Goal: Task Accomplishment & Management: Manage account settings

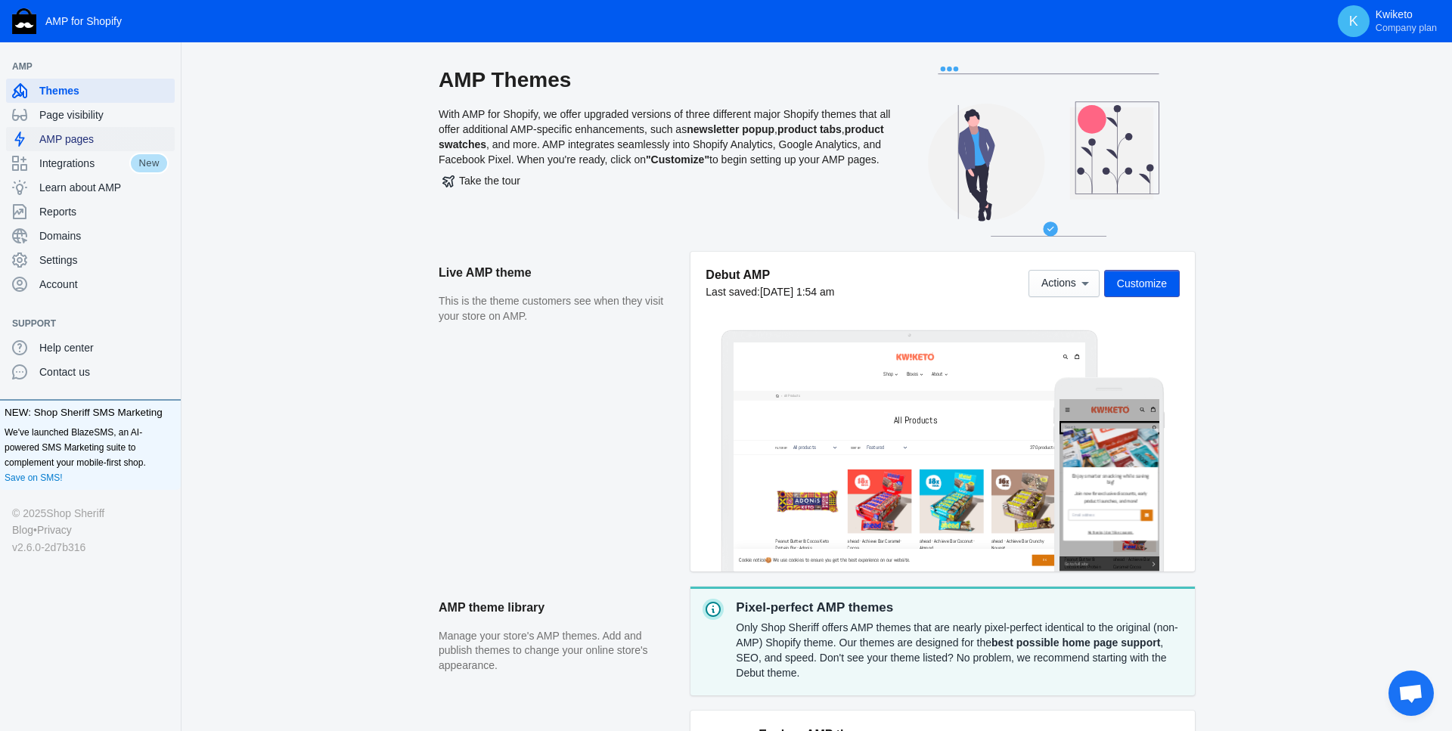
click at [101, 139] on span "AMP pages" at bounding box center [103, 139] width 129 height 15
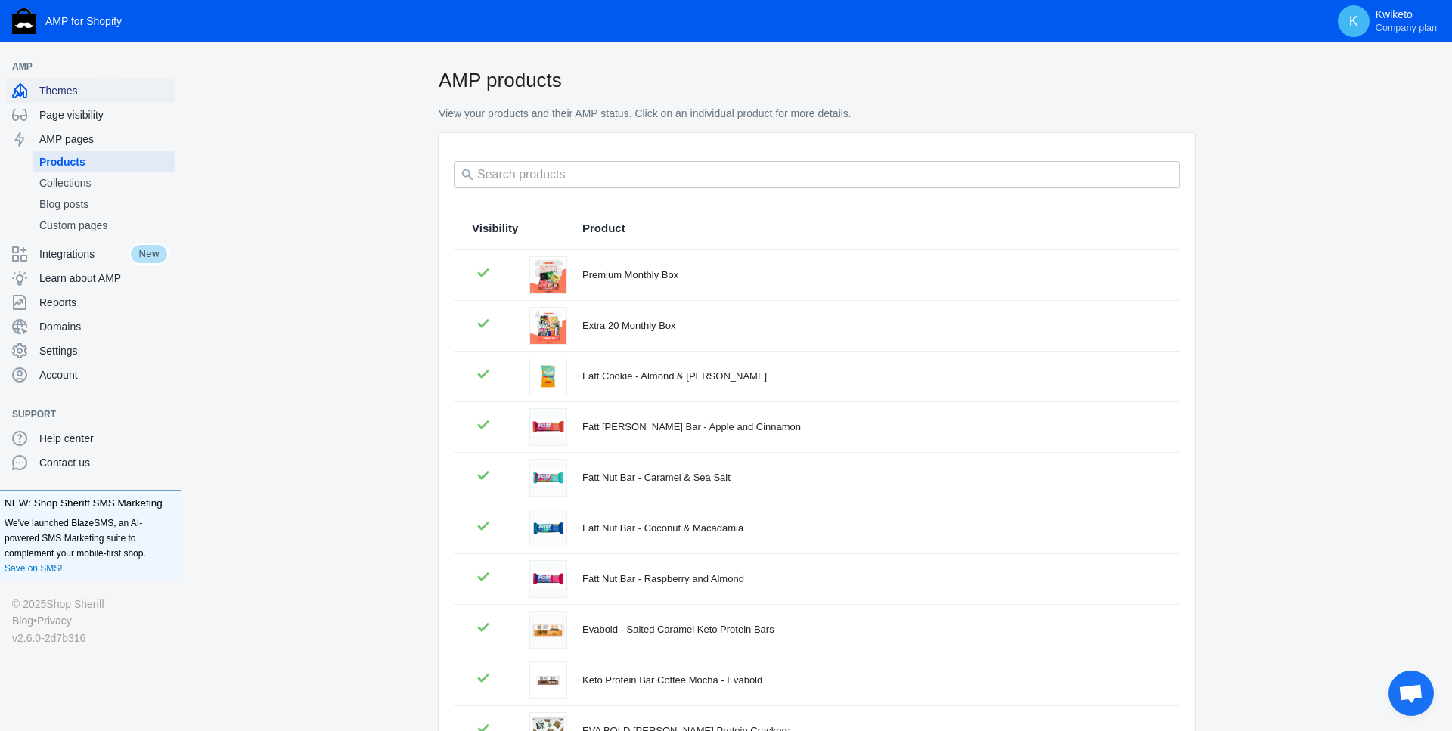
click at [81, 89] on span "Themes" at bounding box center [103, 90] width 129 height 15
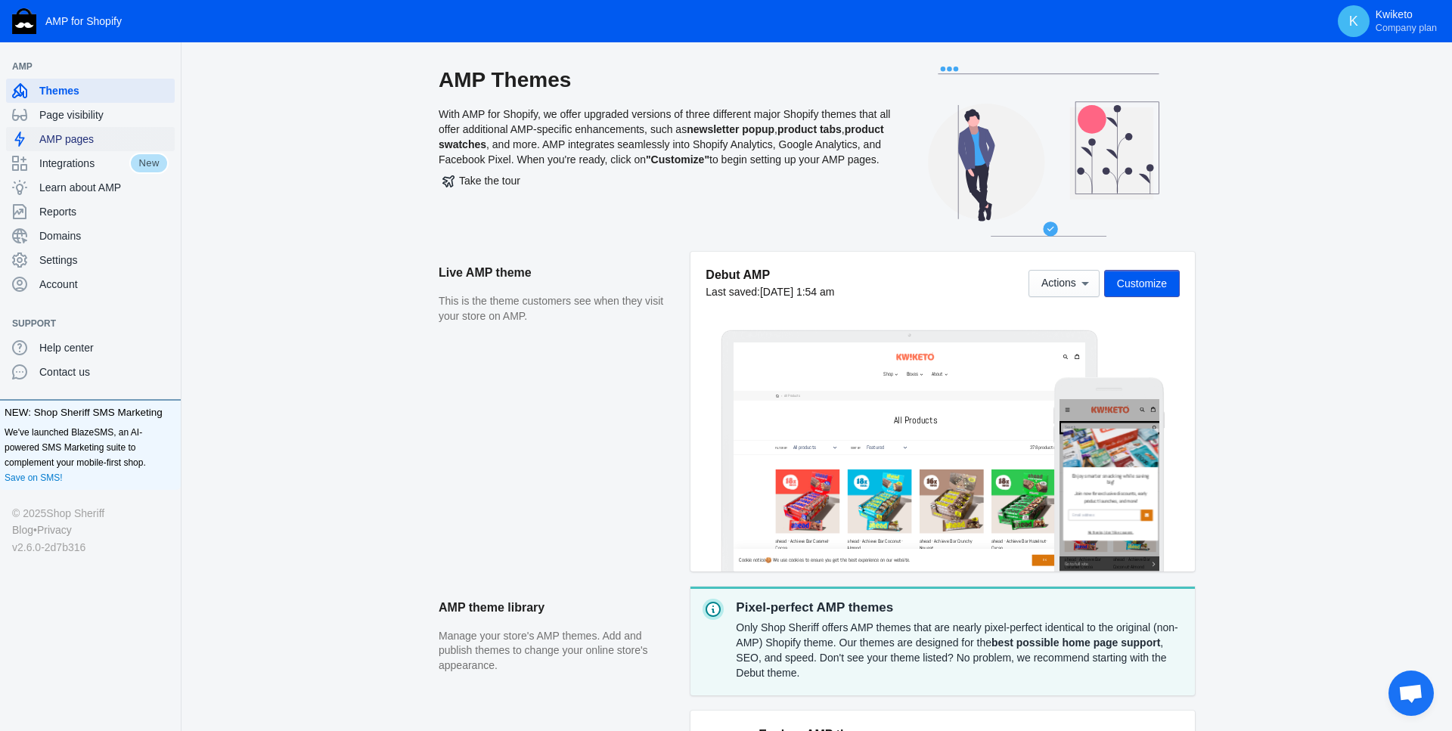
scroll to position [1, 0]
click at [79, 140] on span "AMP pages" at bounding box center [103, 139] width 129 height 15
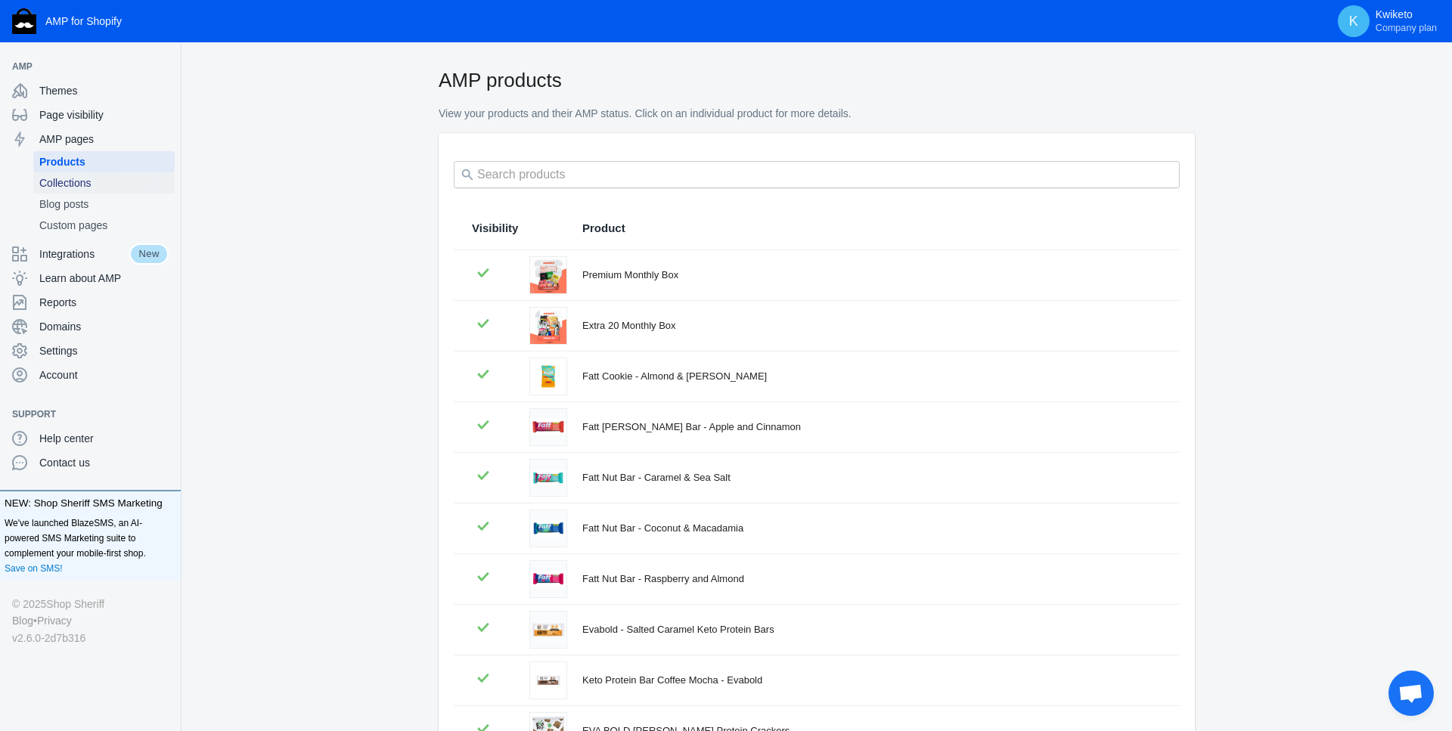
click at [96, 185] on span "Collections" at bounding box center [103, 182] width 129 height 15
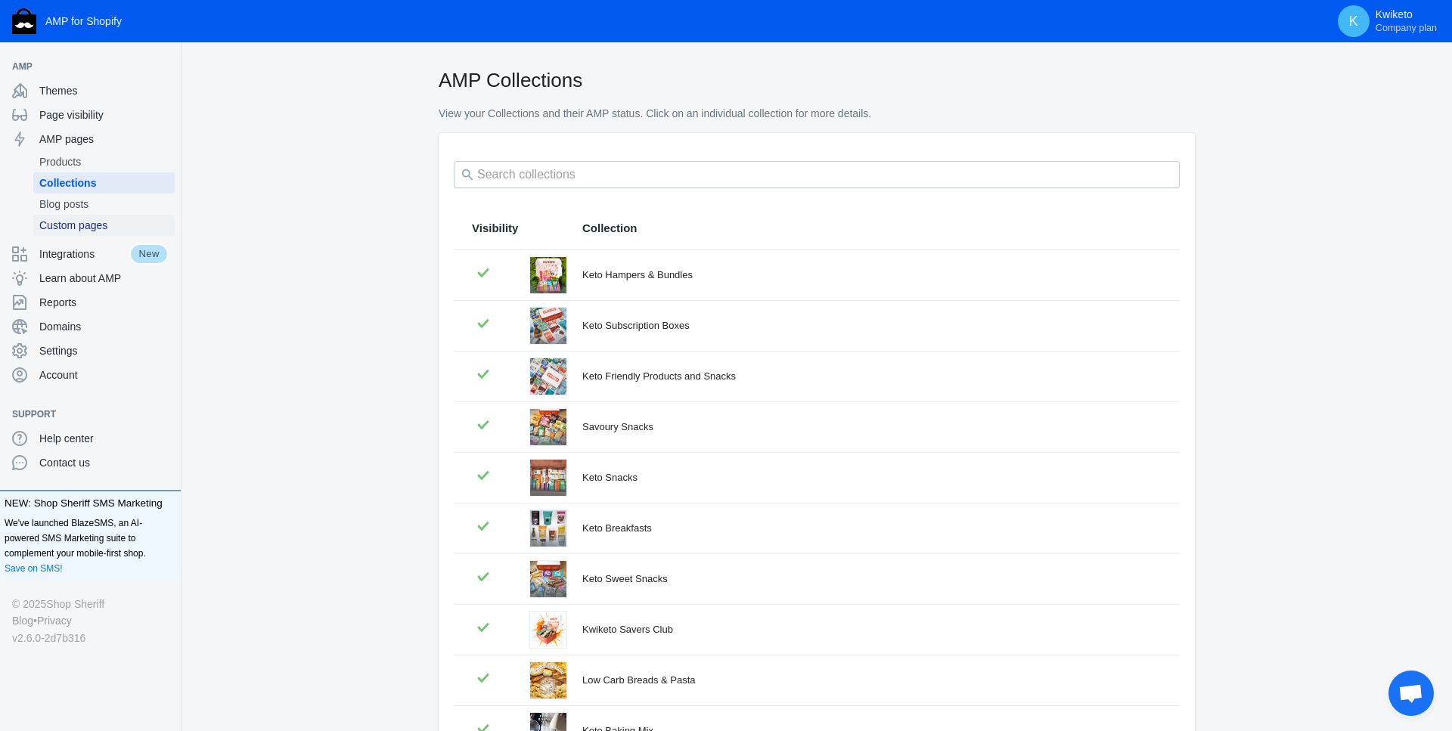
click at [102, 226] on span "Custom pages" at bounding box center [103, 225] width 129 height 15
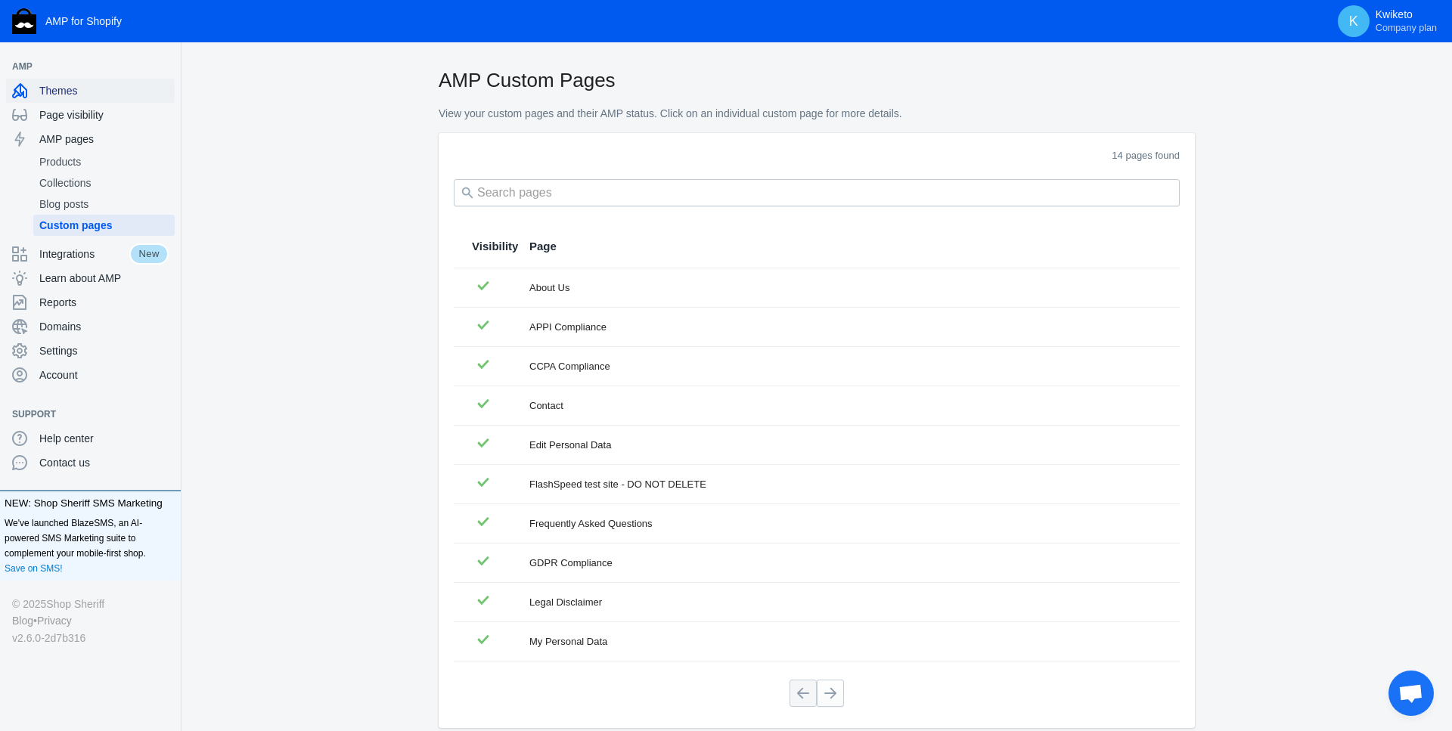
click at [74, 92] on span "Themes" at bounding box center [103, 90] width 129 height 15
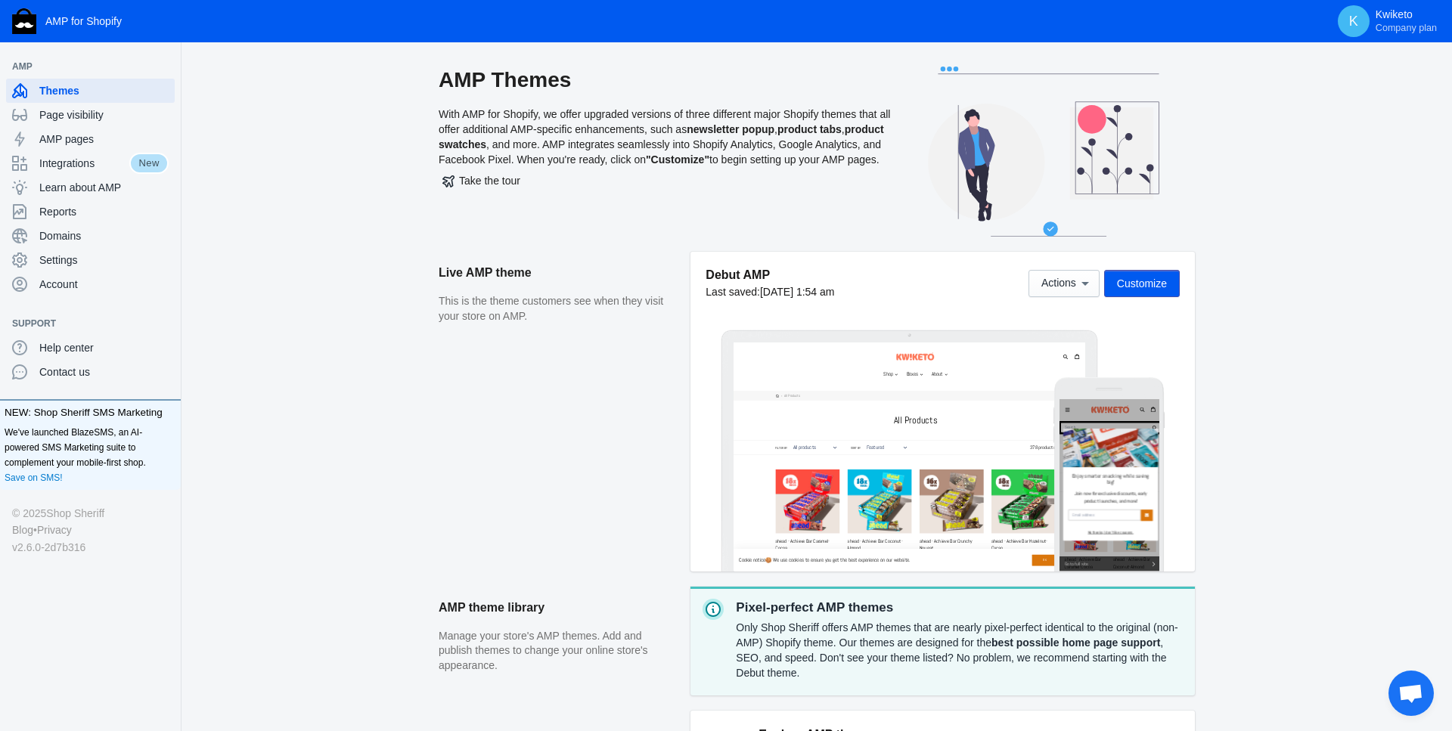
click at [1148, 286] on span "Customize" at bounding box center [1142, 284] width 50 height 12
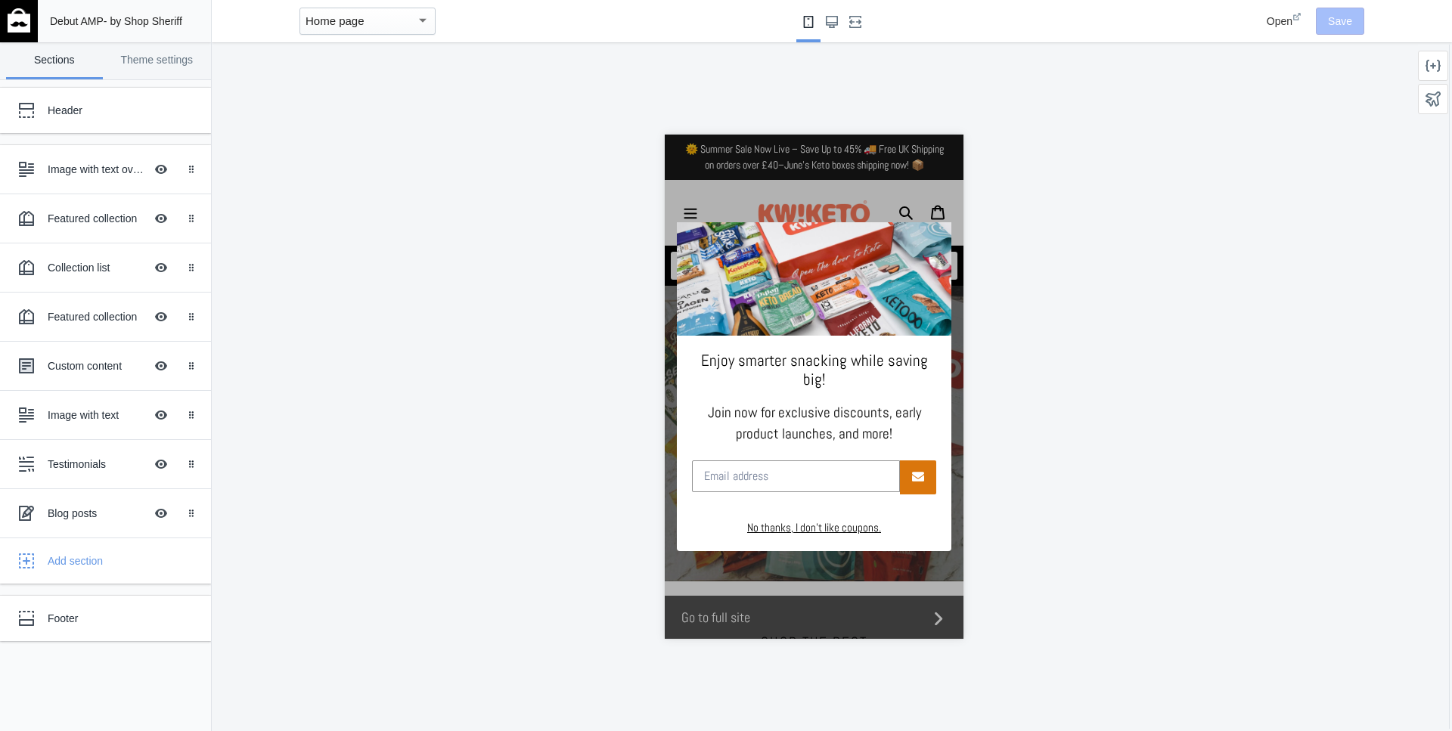
scroll to position [0, 531]
click at [84, 105] on div "Header" at bounding box center [113, 110] width 130 height 15
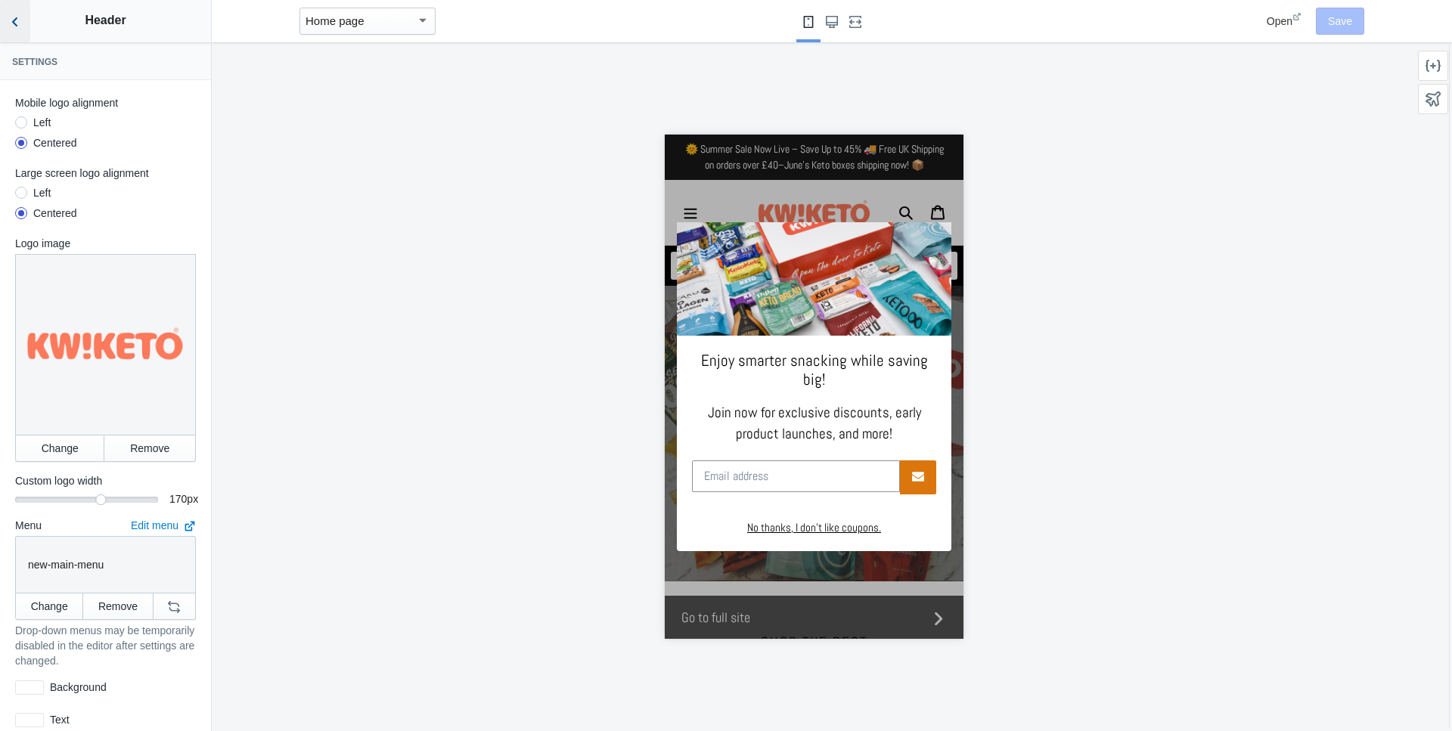
click at [20, 24] on icon "Back to sections" at bounding box center [15, 21] width 15 height 15
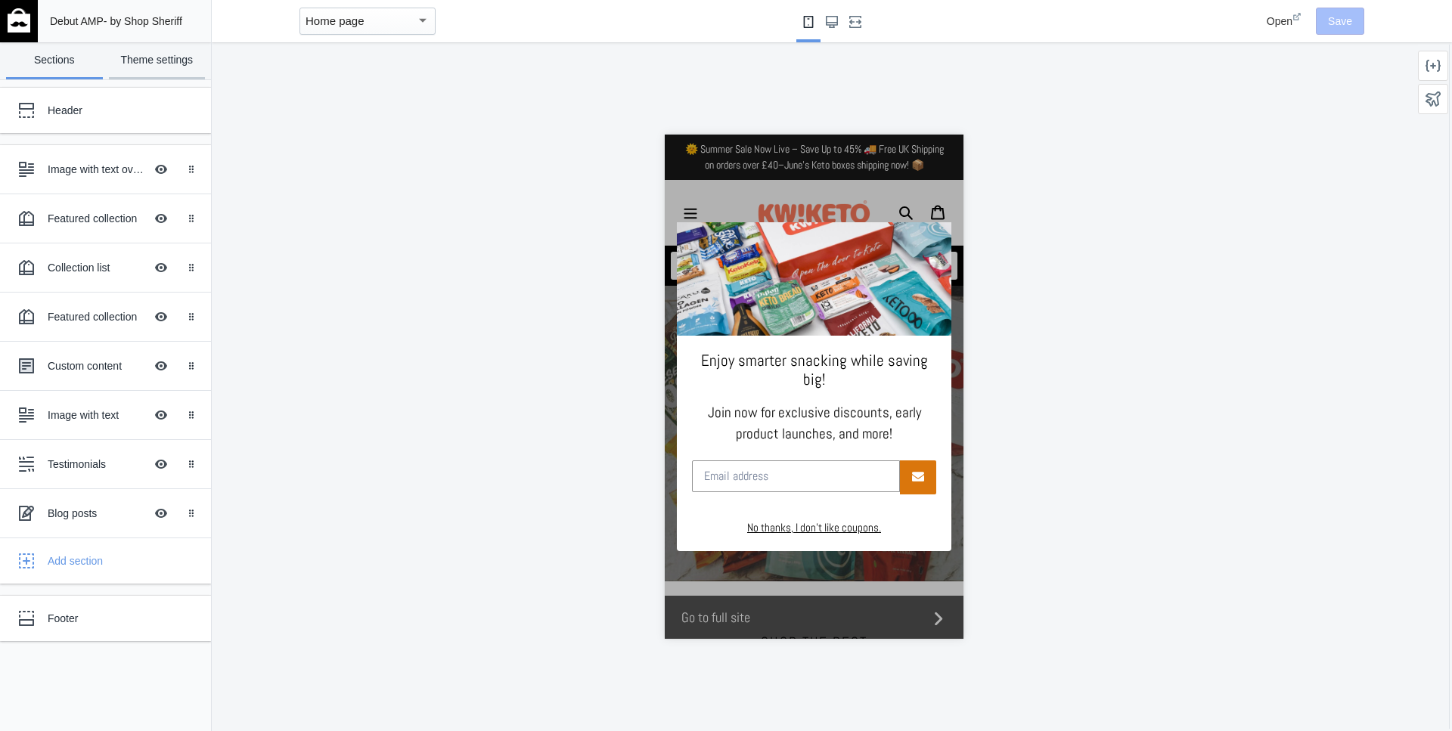
click at [139, 65] on link "Theme settings" at bounding box center [157, 60] width 97 height 37
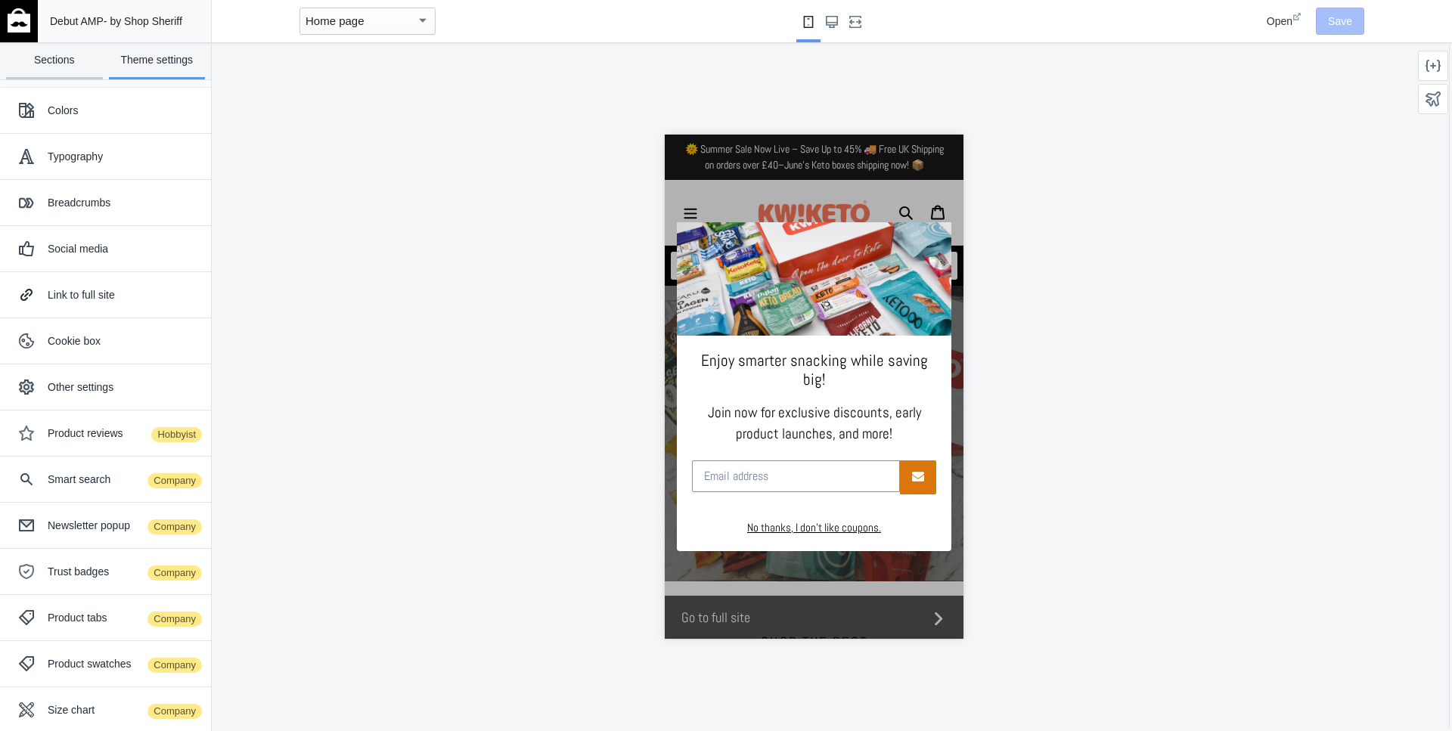
click at [39, 54] on link "Sections" at bounding box center [54, 60] width 97 height 37
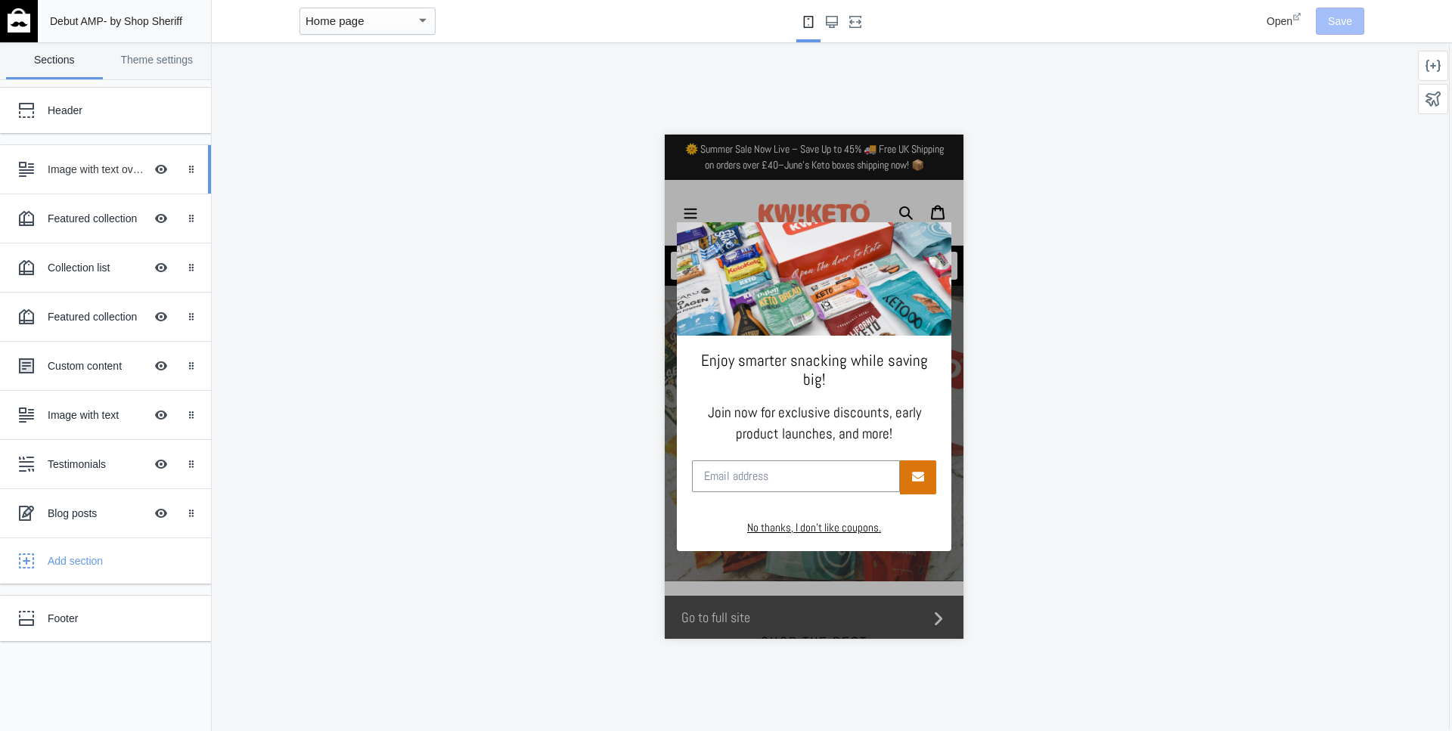
click at [101, 169] on div "Image with text overlay" at bounding box center [96, 169] width 97 height 15
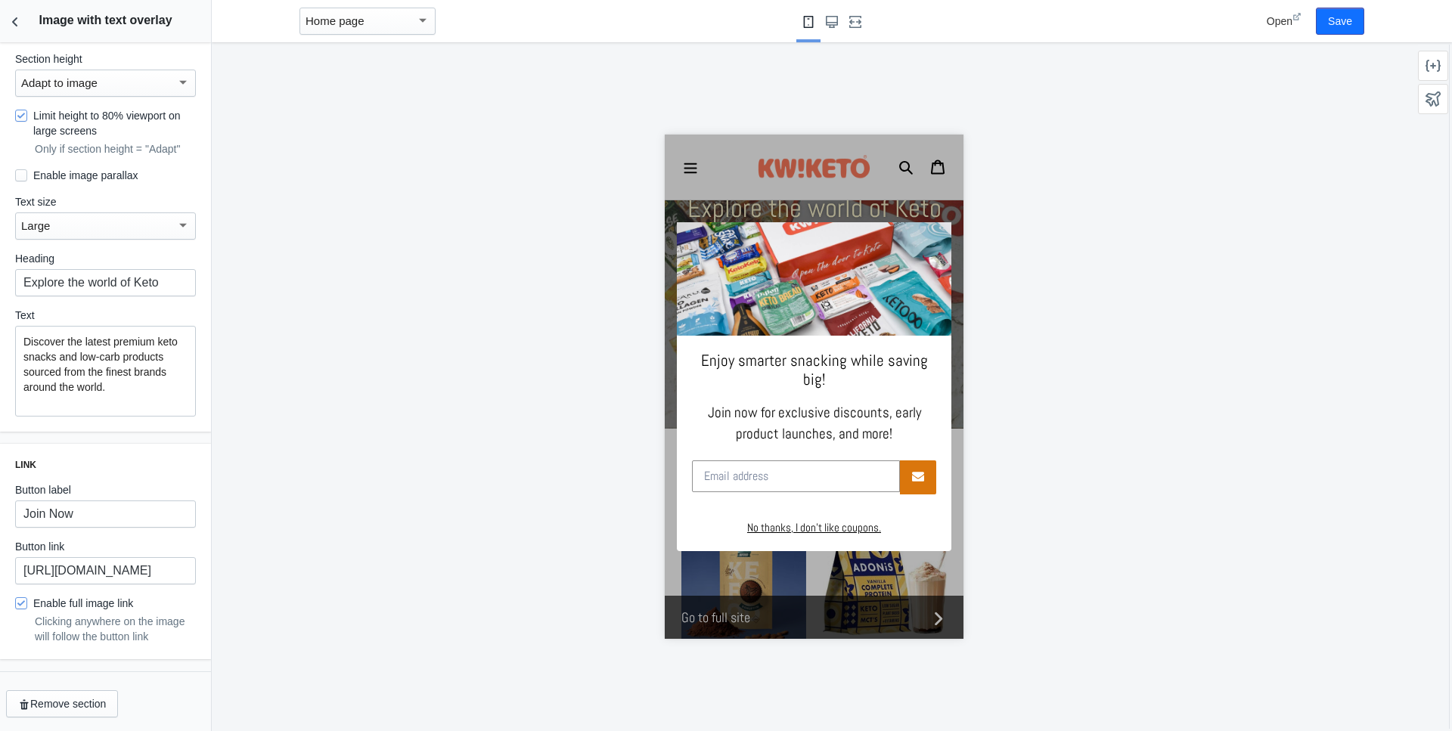
scroll to position [0, 0]
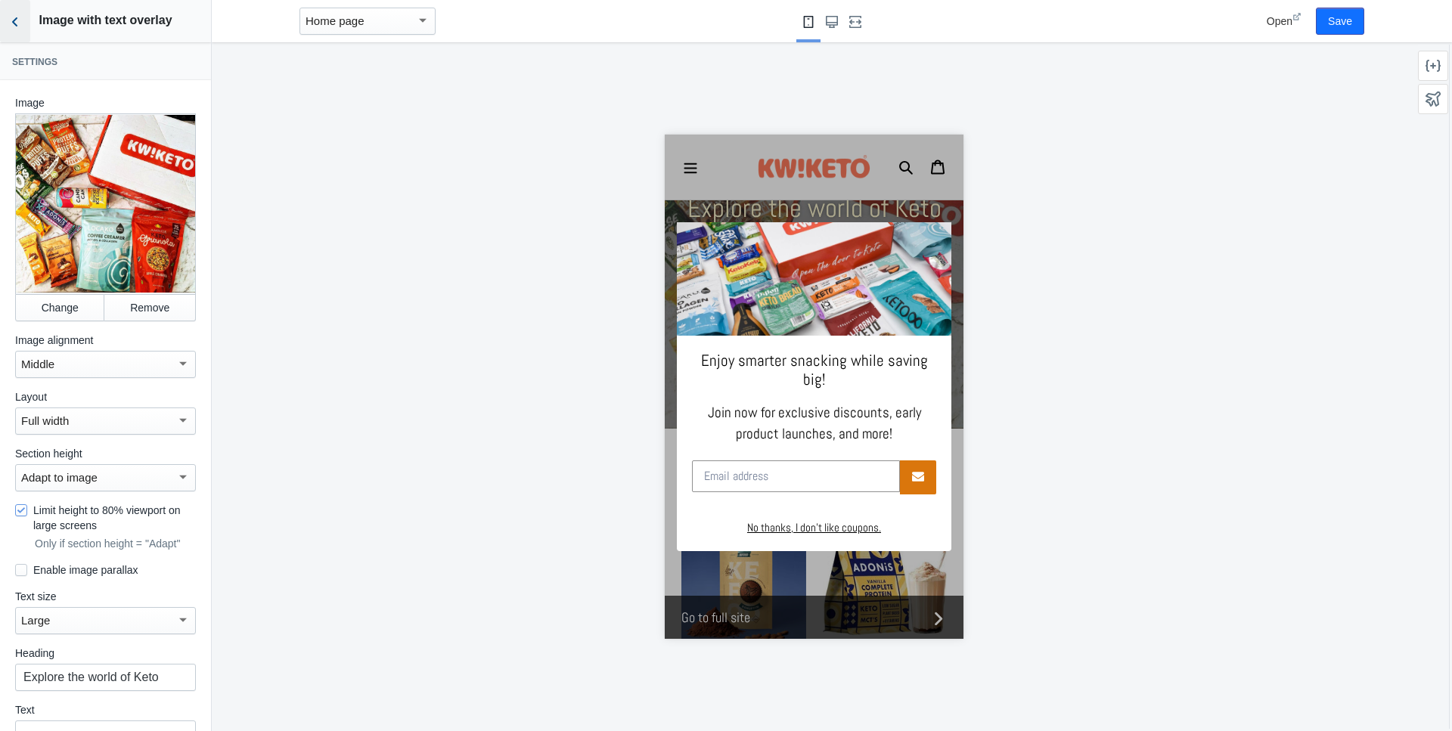
click at [17, 26] on use "Back to sections" at bounding box center [14, 21] width 5 height 9
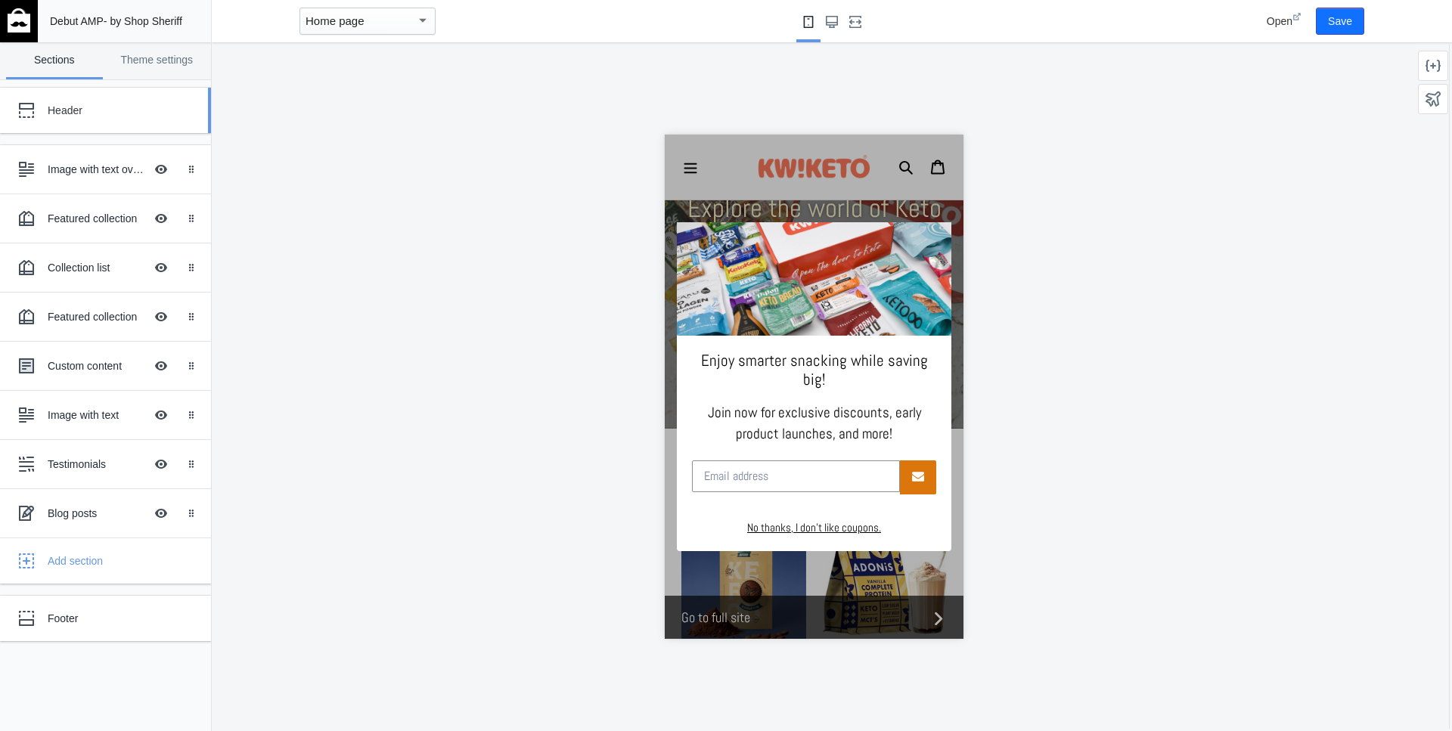
click at [73, 115] on div "Header" at bounding box center [113, 110] width 130 height 15
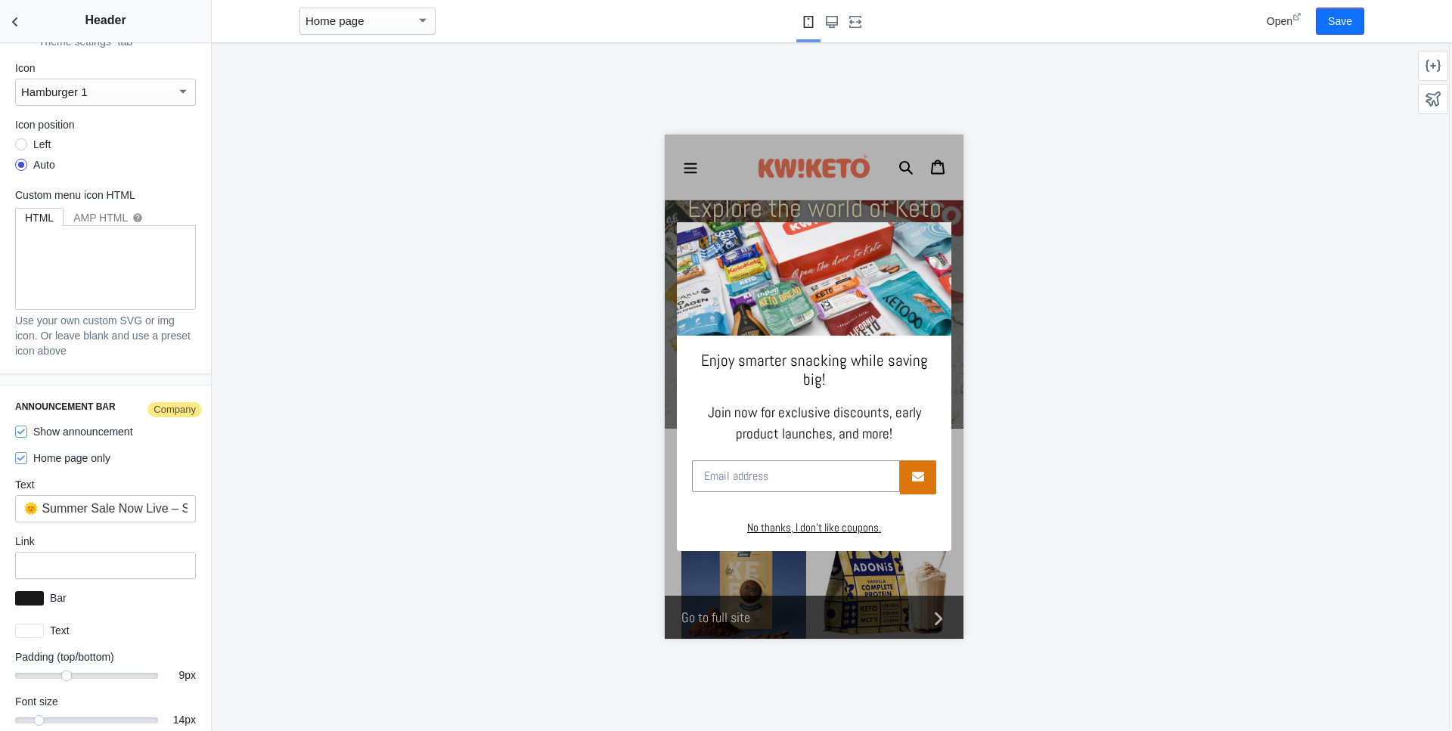
scroll to position [2138, 0]
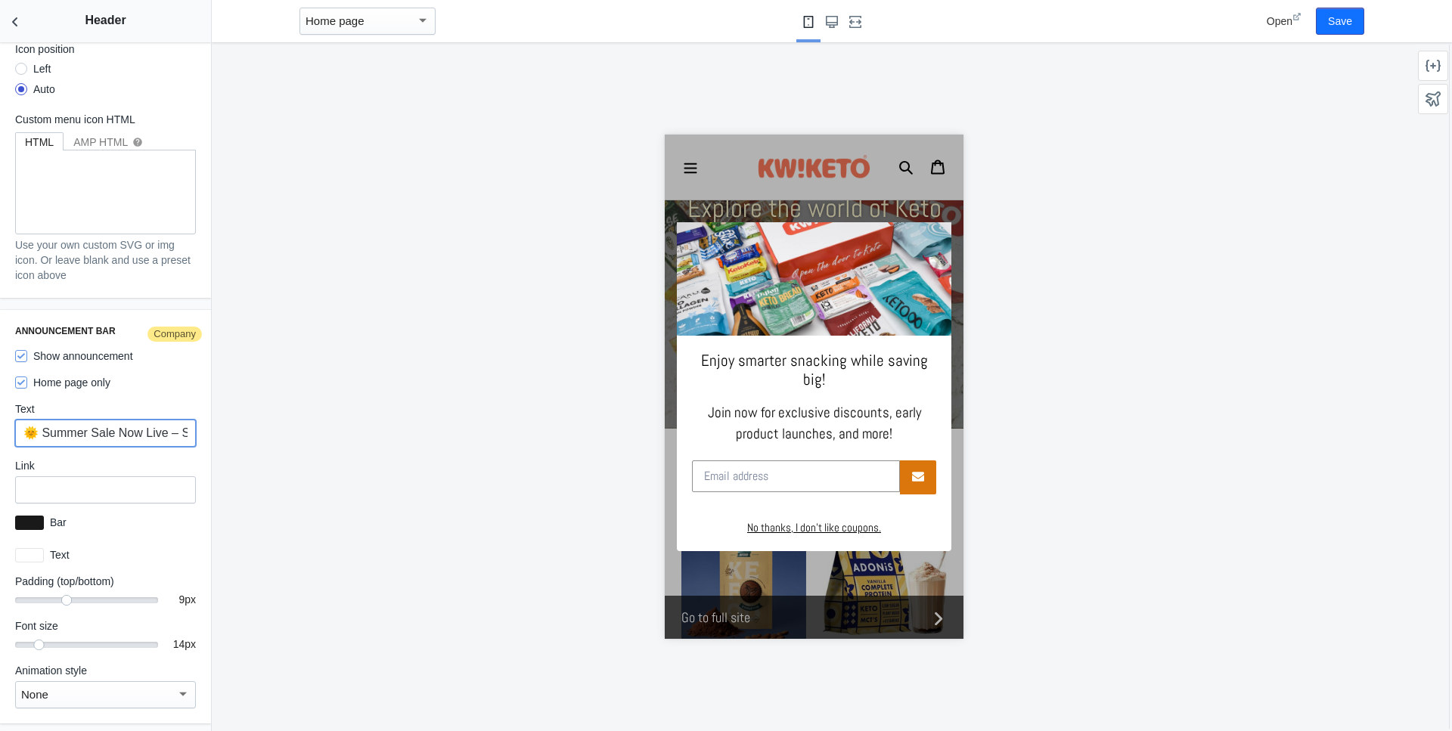
click at [76, 433] on input "🌞 Summer Sale Now Live – Save Up to 45% 🚚 Free UK Shipping on orders over £40–J…" at bounding box center [105, 433] width 181 height 27
paste input "Autumn Sale Now Live – Save Up to 40% 🚚 Free UK Shipping on orders over £45 – S…"
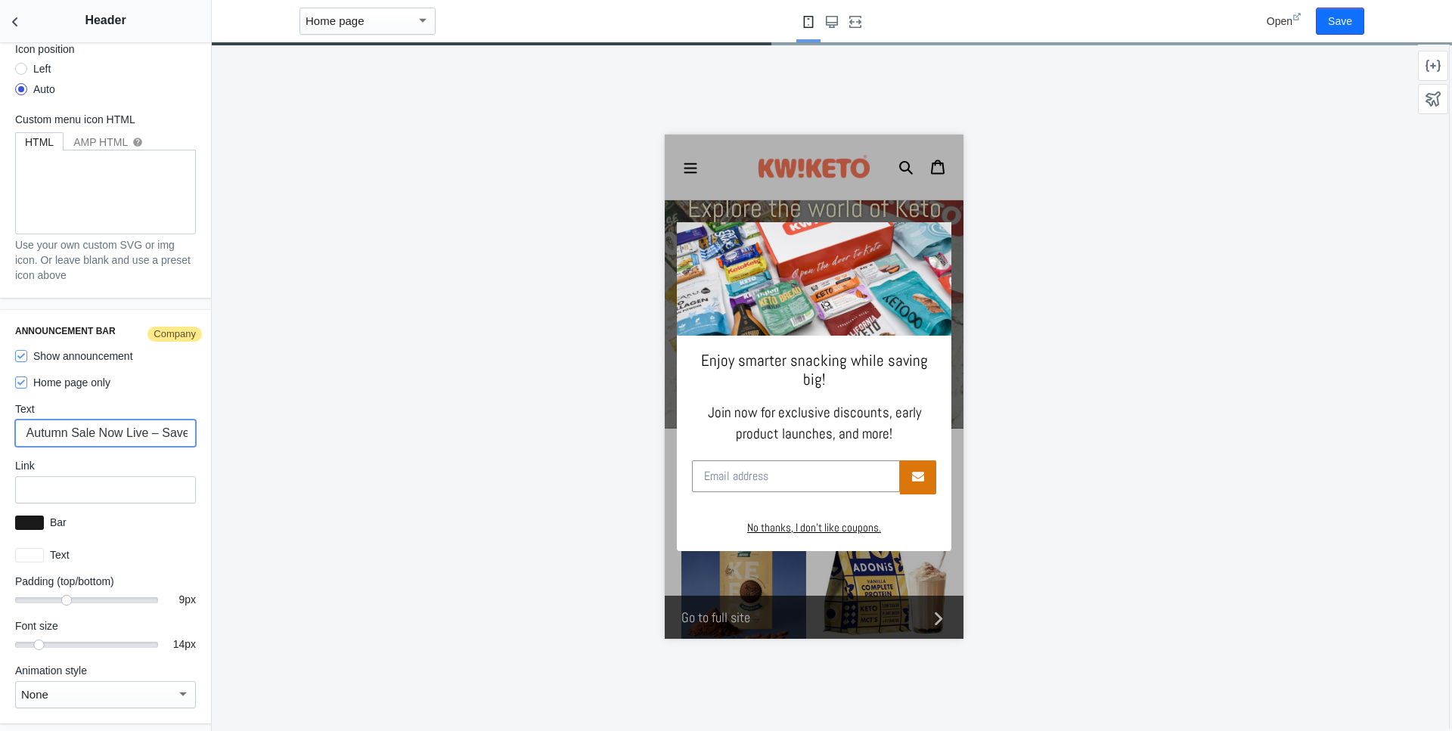
scroll to position [169, 0]
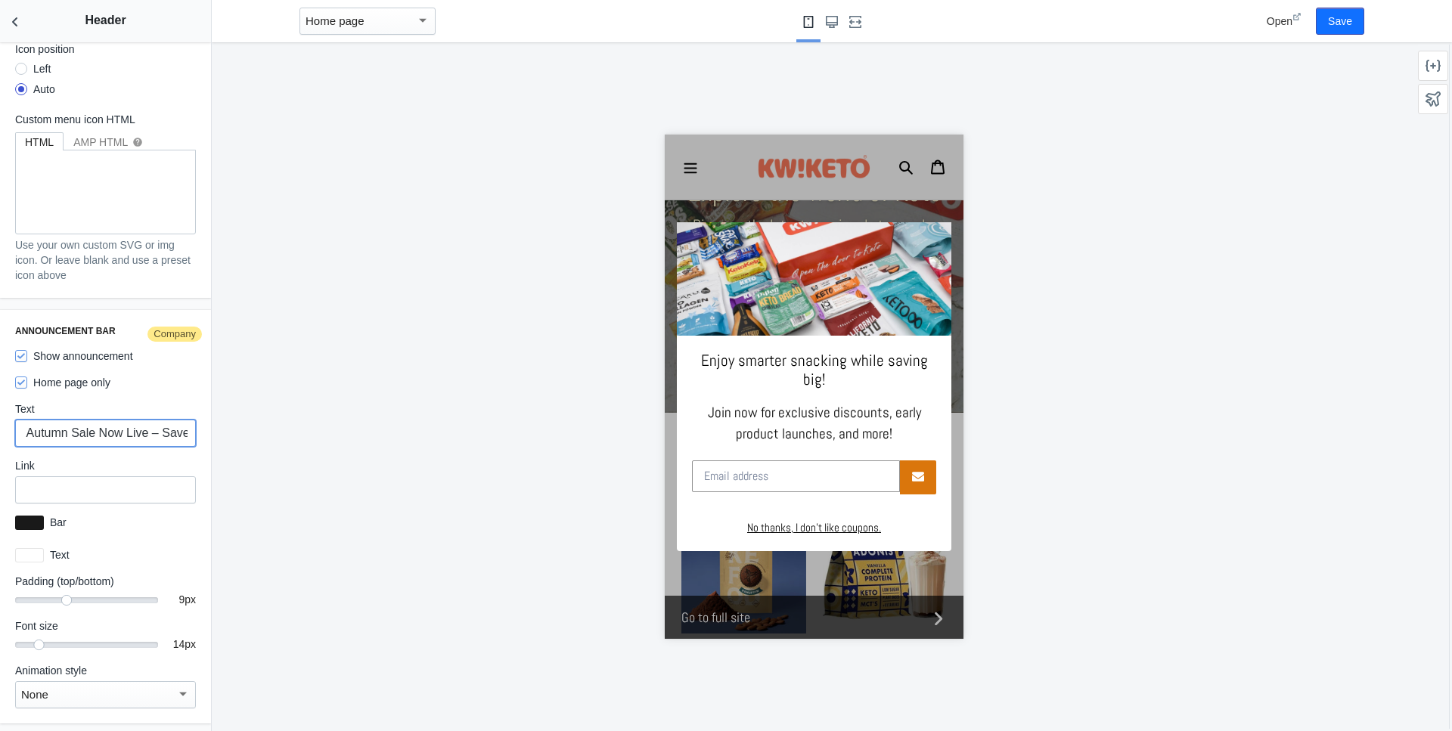
drag, startPoint x: 186, startPoint y: 433, endPoint x: 0, endPoint y: 427, distance: 186.2
click at [0, 428] on div "Announcement bar Company Show announcement Home page only Text 🍂 Autumn Sale No…" at bounding box center [105, 517] width 211 height 414
click at [45, 435] on input "🍂 Autumn Sale Now Live – Save Up to 40% 🚚 Free UK Shipping on orders over £45 –…" at bounding box center [105, 433] width 181 height 27
drag, startPoint x: 36, startPoint y: 430, endPoint x: 0, endPoint y: 430, distance: 35.5
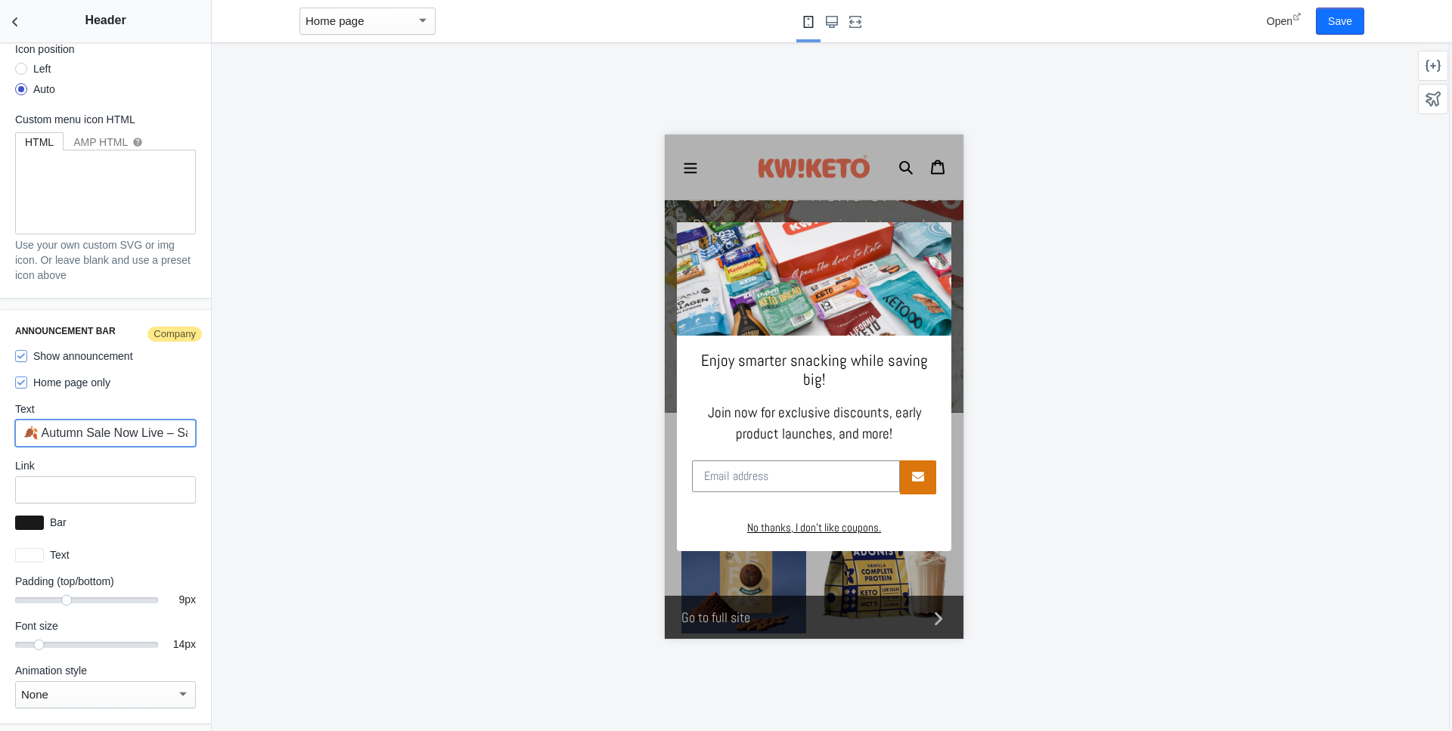
click at [15, 430] on input "🍂 Autumn Sale Now Live – Save Up to 40% 🚚 Free UK Shipping on orders over £45 –…" at bounding box center [105, 433] width 181 height 27
drag, startPoint x: 69, startPoint y: 433, endPoint x: 139, endPoint y: 439, distance: 70.6
click at [69, 433] on input "🍂 Autumn Sale Now Live – Save Up to 40% 🚚 Free UK Shipping on orders over £45 –…" at bounding box center [105, 433] width 181 height 27
click at [807, 520] on div "No thanks, I don't like coupons." at bounding box center [813, 528] width 244 height 17
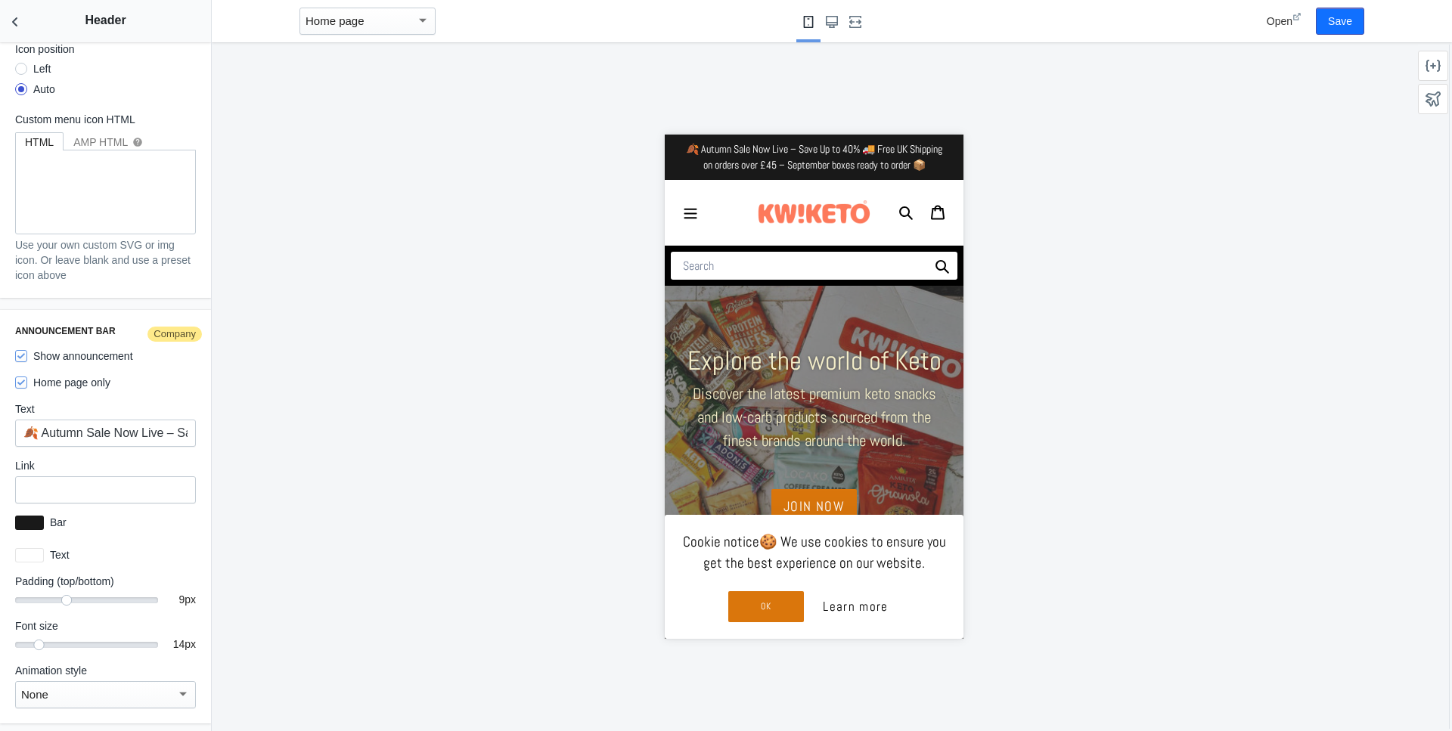
click at [180, 433] on input "🍂 Autumn Sale Now Live – Save Up to 40% 🚚 Free UK Shipping on orders over £45 –…" at bounding box center [105, 433] width 181 height 27
drag, startPoint x: 182, startPoint y: 433, endPoint x: 252, endPoint y: 438, distance: 69.7
click at [196, 438] on input "🍂 Autumn Sale Now Live – Save Up to 40% 🚚 Free UK Shipping on orders over £45 –…" at bounding box center [105, 433] width 181 height 27
click at [92, 430] on input "🍂 Autumn Sale Now Live – Save Up to 40% 🚚 Free UK Shipping on orders over £45 –…" at bounding box center [105, 433] width 181 height 27
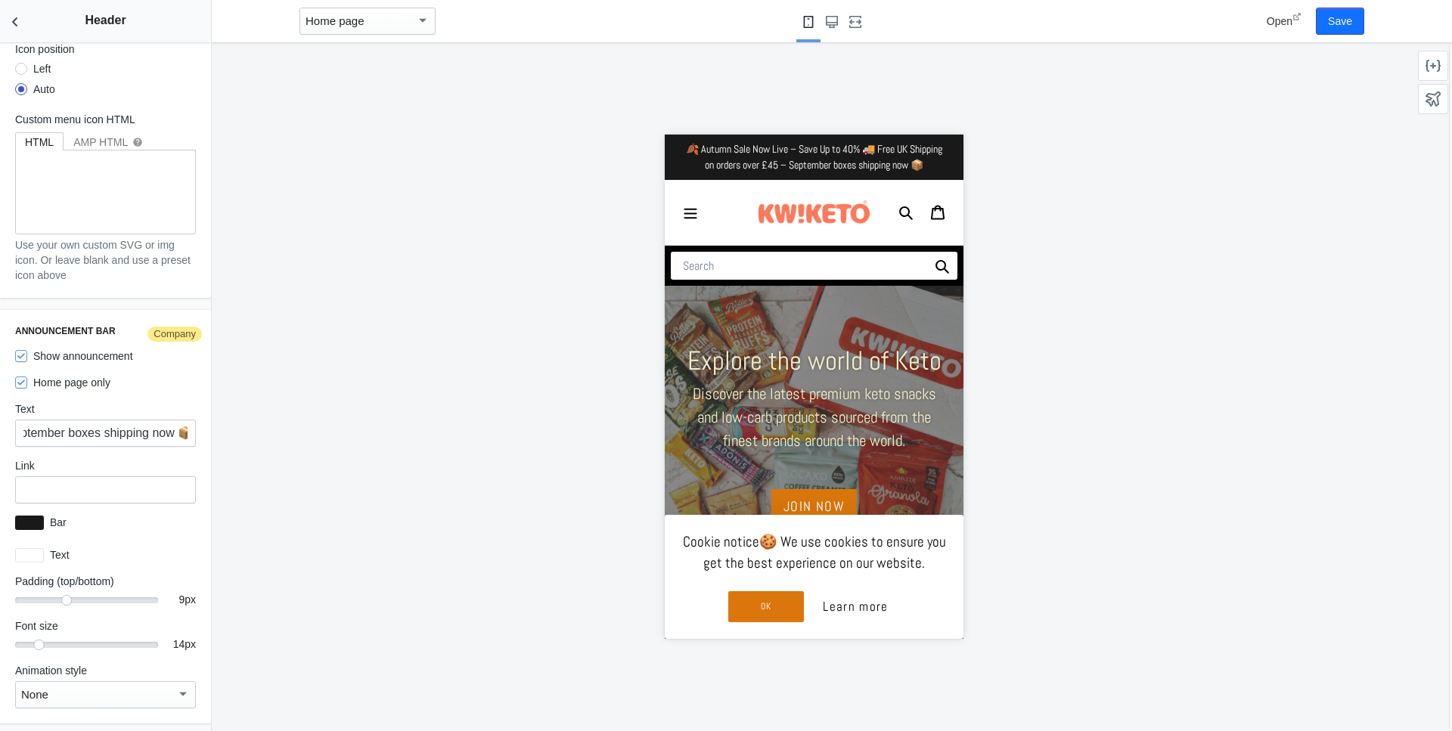
scroll to position [2138, 0]
type input "🍂 Autumn Sale Now Live – Save Up to 40% 🚚 Free UK Shipping on orders over £45 –…"
click at [1342, 25] on button "Save" at bounding box center [1340, 21] width 48 height 27
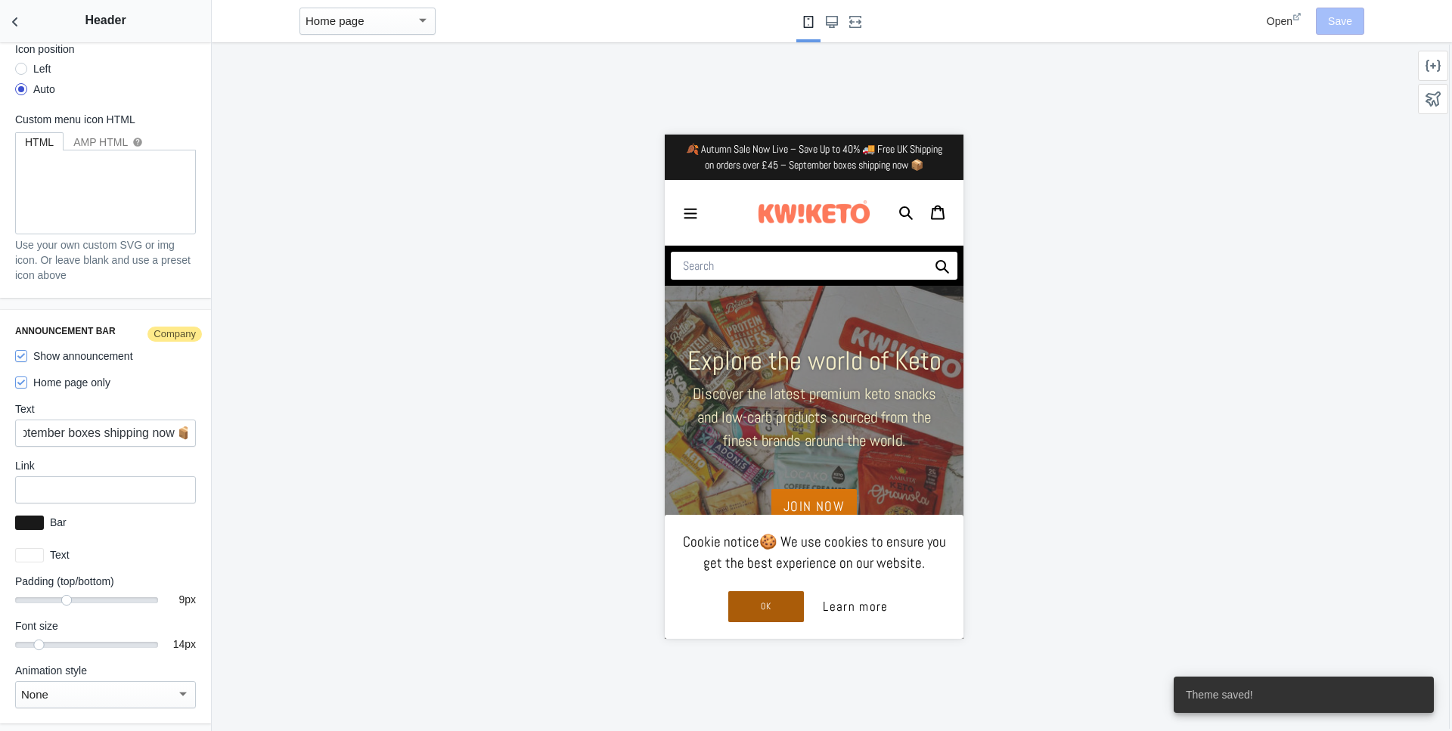
scroll to position [1, 0]
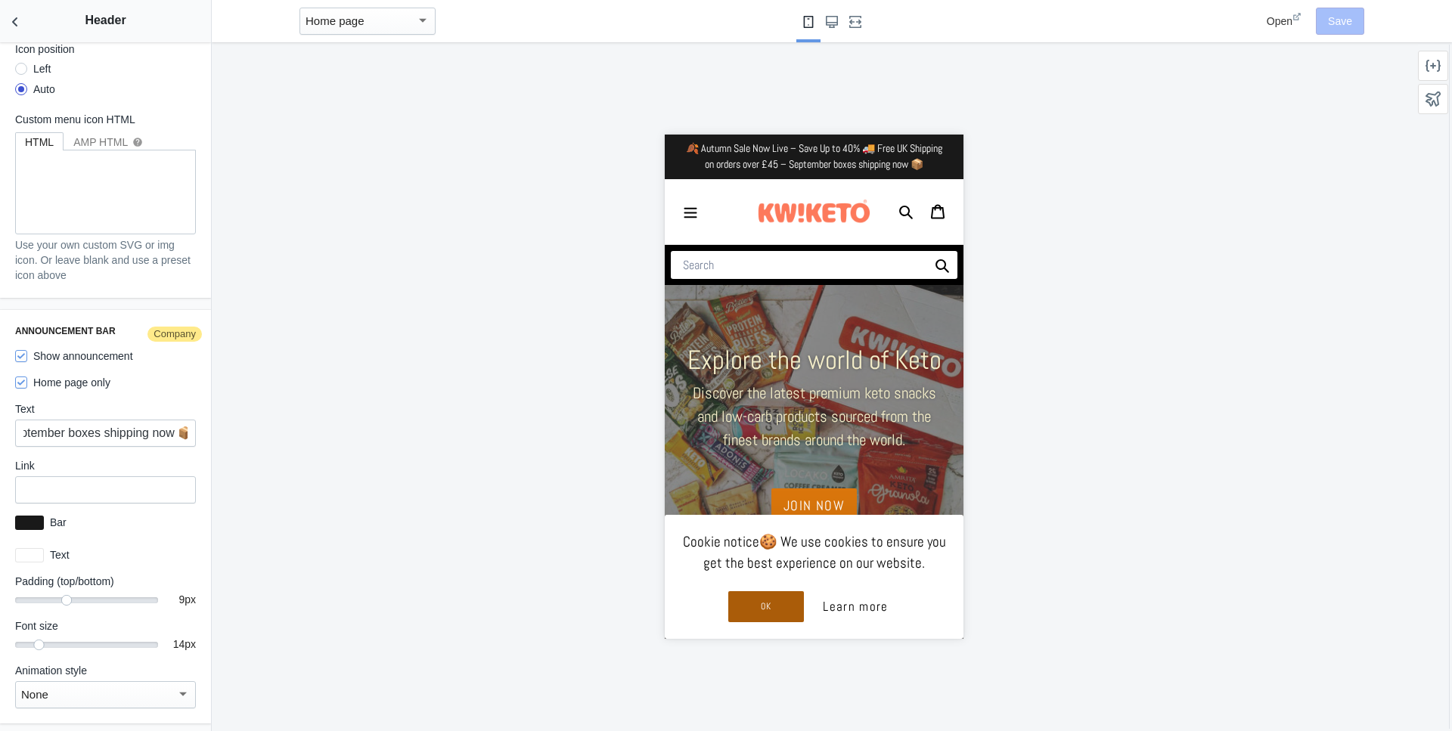
click at [773, 610] on button "OK" at bounding box center [766, 607] width 76 height 32
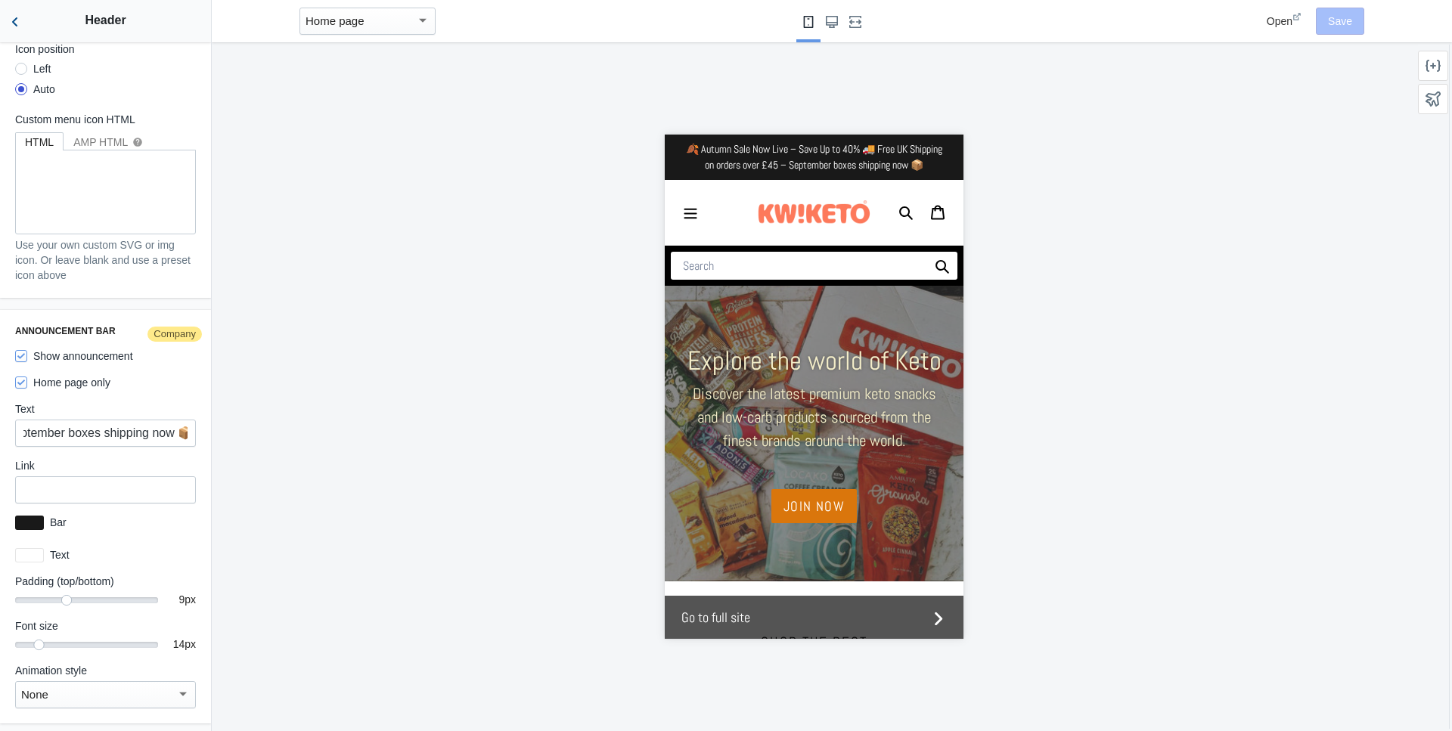
click at [17, 20] on icon "Back to sections" at bounding box center [15, 21] width 15 height 15
